Goal: Information Seeking & Learning: Learn about a topic

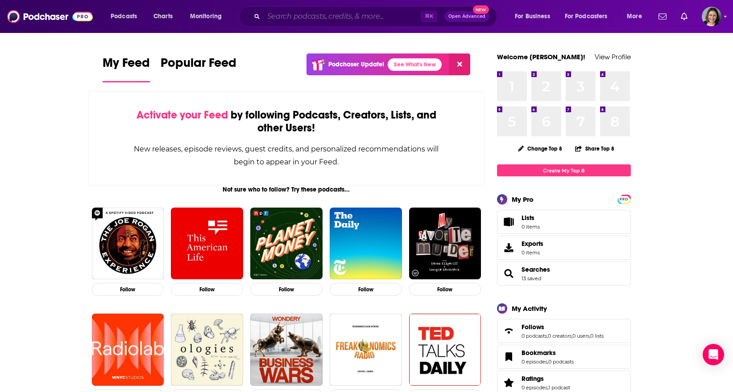
click at [321, 18] on input "Search podcasts, credits, & more..." at bounding box center [342, 16] width 157 height 14
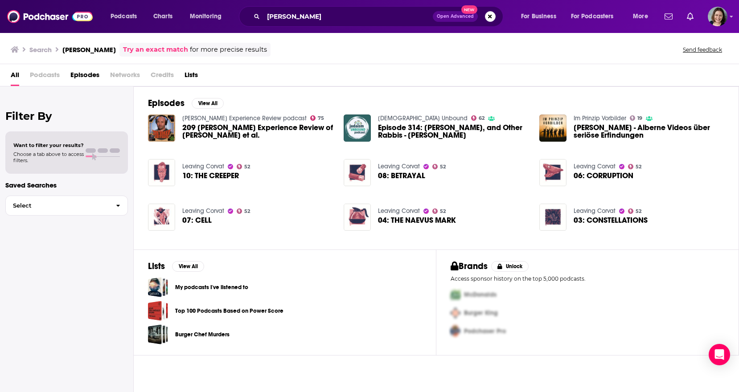
click at [44, 78] on span "Podcasts" at bounding box center [45, 77] width 30 height 18
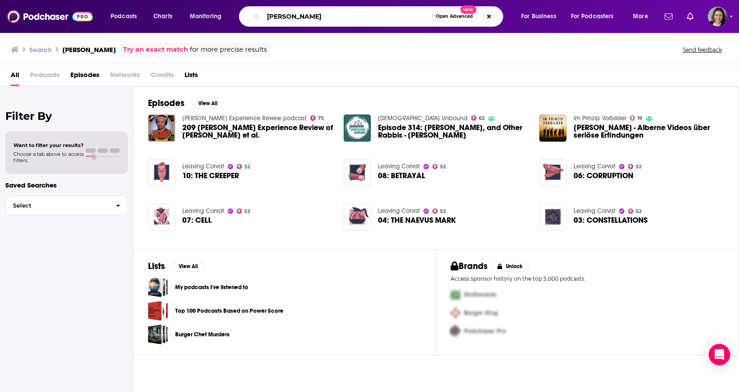
click at [292, 19] on input "[PERSON_NAME]" at bounding box center [348, 16] width 169 height 14
type input "[PERSON_NAME]"
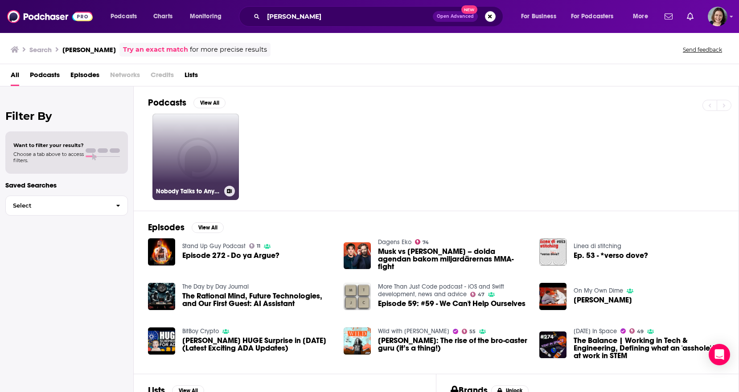
click at [204, 141] on link "Nobody Talks to Anybody" at bounding box center [195, 157] width 86 height 86
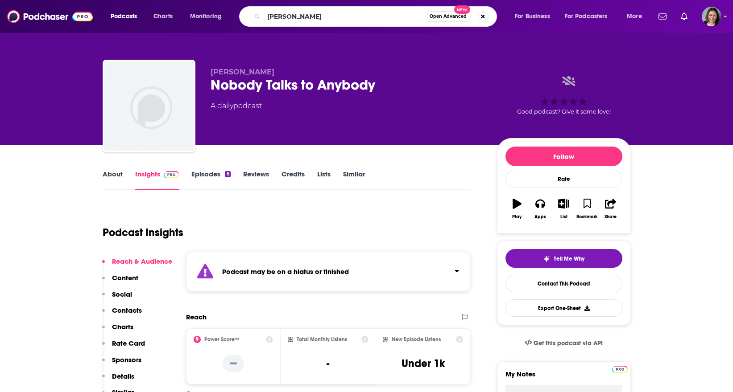
type input "[PERSON_NAME]"
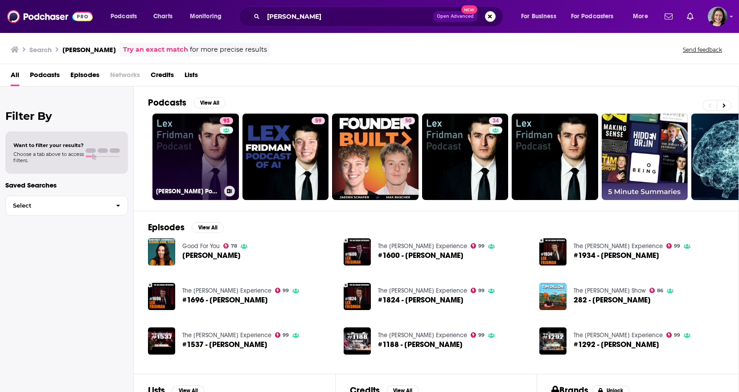
click at [183, 144] on link "93 [PERSON_NAME] Podcast" at bounding box center [195, 157] width 86 height 86
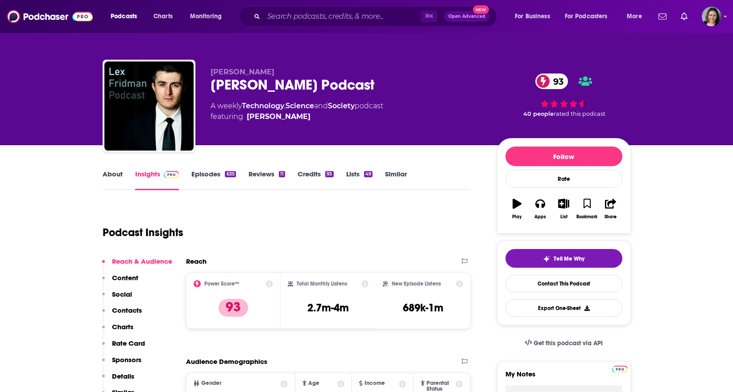
click at [207, 175] on link "Episodes 635" at bounding box center [213, 180] width 44 height 21
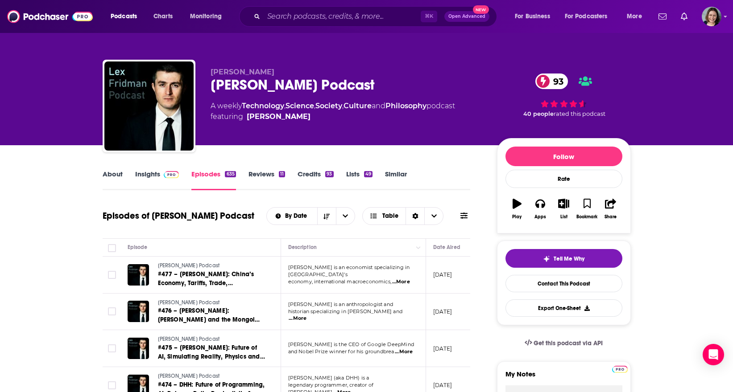
click at [149, 175] on link "Insights" at bounding box center [157, 180] width 44 height 21
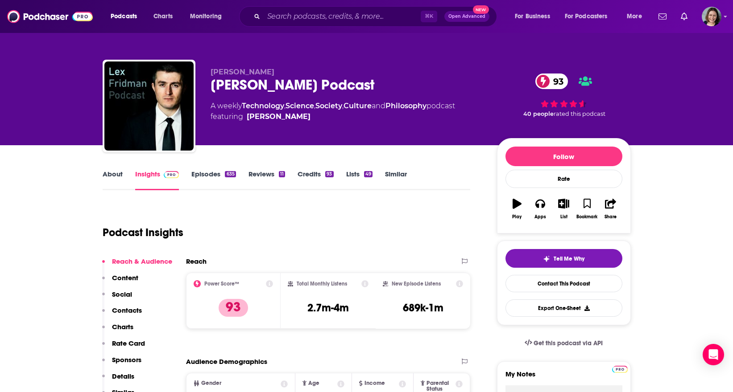
click at [116, 175] on link "About" at bounding box center [113, 180] width 20 height 21
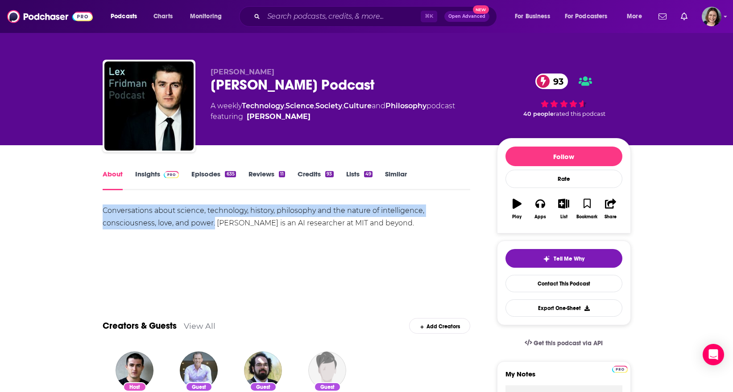
drag, startPoint x: 103, startPoint y: 213, endPoint x: 213, endPoint y: 228, distance: 111.7
click at [213, 228] on div "Conversations about science, technology, history, philosophy and the nature of …" at bounding box center [287, 217] width 368 height 25
copy div "Conversations about science, technology, history, philosophy and the nature of …"
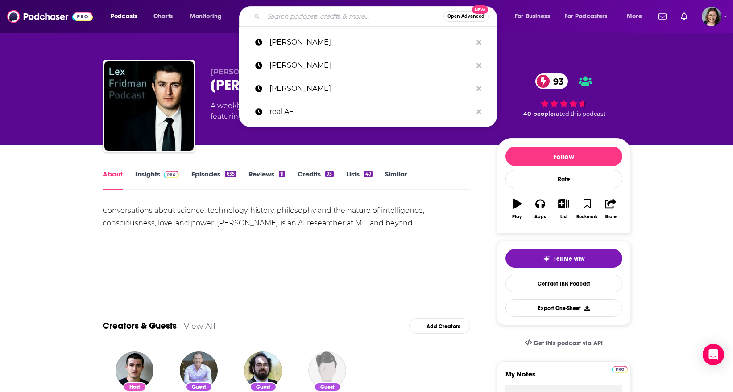
click at [320, 17] on input "Search podcasts, credits, & more..." at bounding box center [354, 16] width 180 height 14
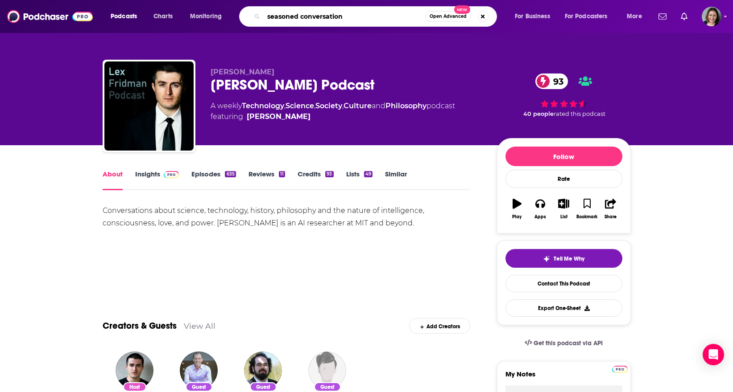
type input "seasoned conversations"
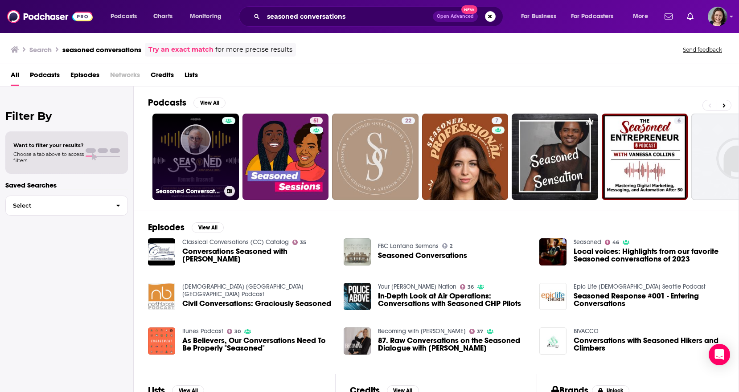
click at [185, 159] on link "Seasoned Conversations" at bounding box center [195, 157] width 86 height 86
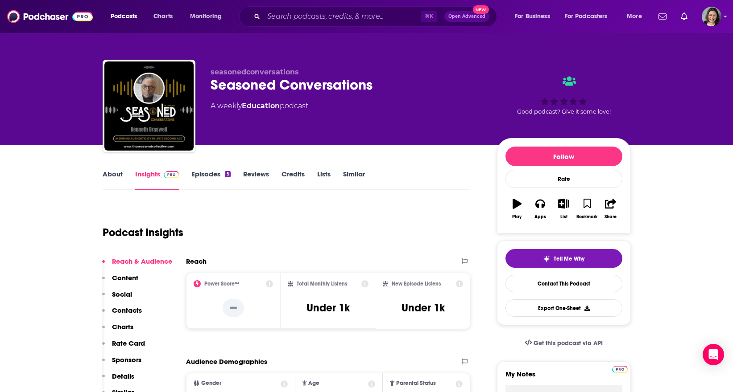
click at [114, 175] on link "About" at bounding box center [113, 180] width 20 height 21
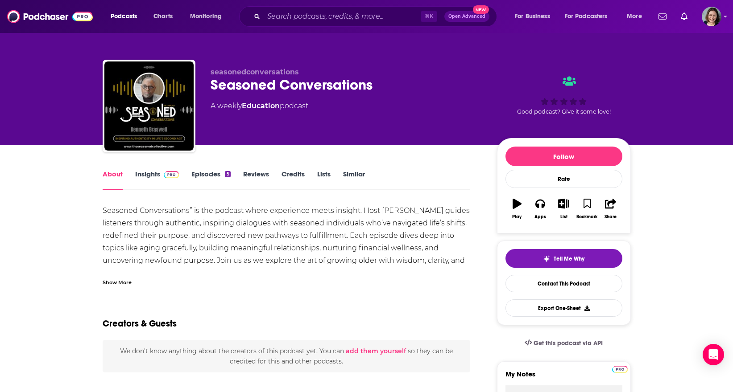
click at [128, 284] on div "Show More" at bounding box center [117, 282] width 29 height 8
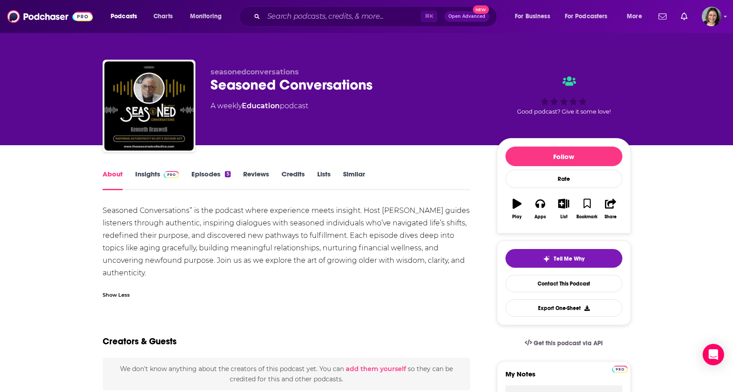
drag, startPoint x: 152, startPoint y: 276, endPoint x: 98, endPoint y: 224, distance: 75.7
click at [103, 224] on div "Seasoned Conversations” is the podcast where experience meets insight. Host [PE…" at bounding box center [287, 242] width 368 height 75
copy div "Seasoned Conversations” is the podcast where experience meets insight. Host [PE…"
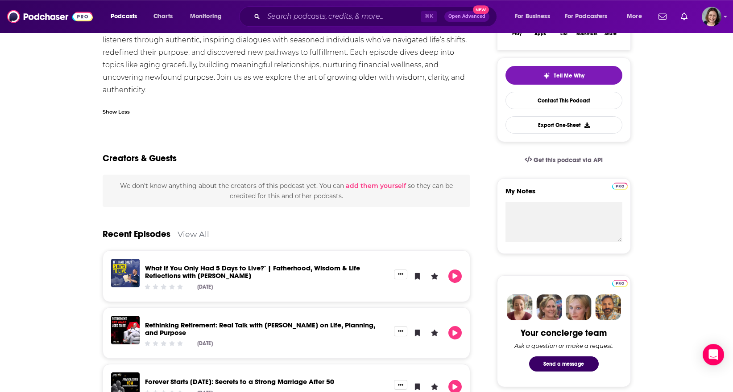
scroll to position [121, 0]
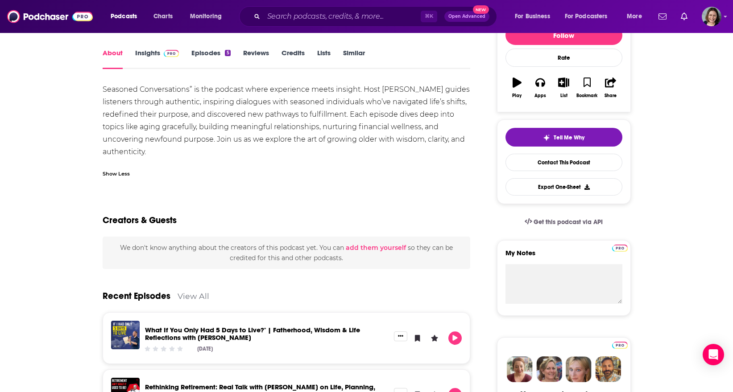
click at [145, 53] on link "Insights" at bounding box center [157, 59] width 44 height 21
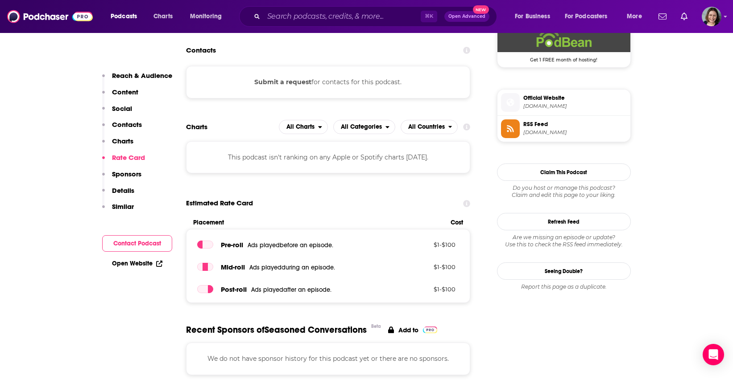
scroll to position [820, 0]
